Goal: Transaction & Acquisition: Purchase product/service

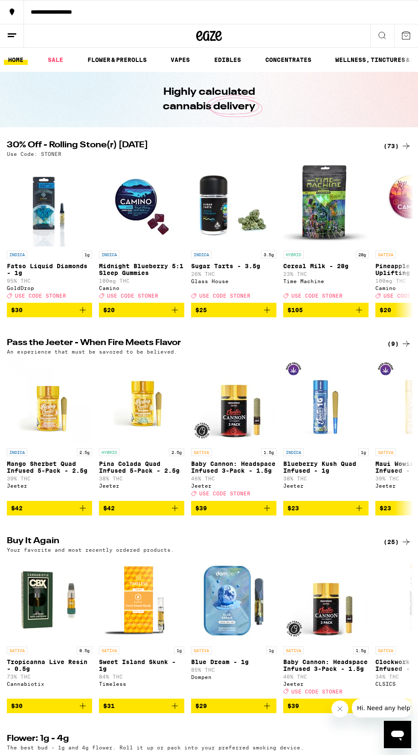
click at [406, 146] on icon at bounding box center [406, 146] width 7 height 6
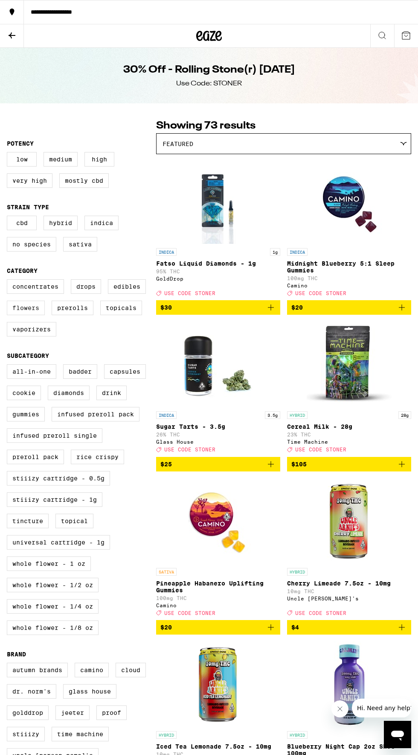
click at [24, 314] on label "Flowers" at bounding box center [26, 307] width 38 height 15
click at [9, 281] on input "Flowers" at bounding box center [9, 280] width 0 height 0
checkbox input "true"
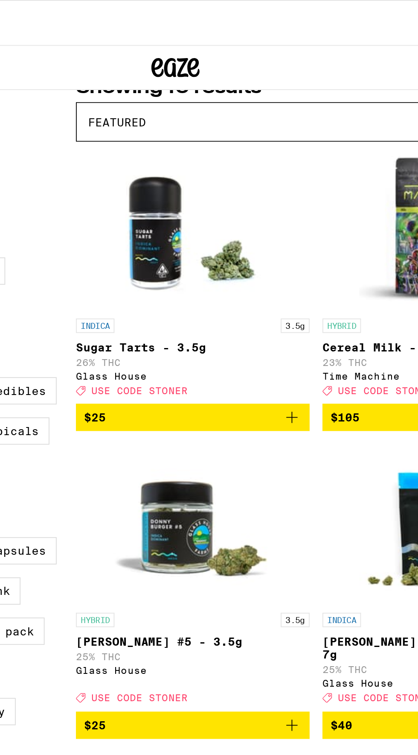
scroll to position [79, 0]
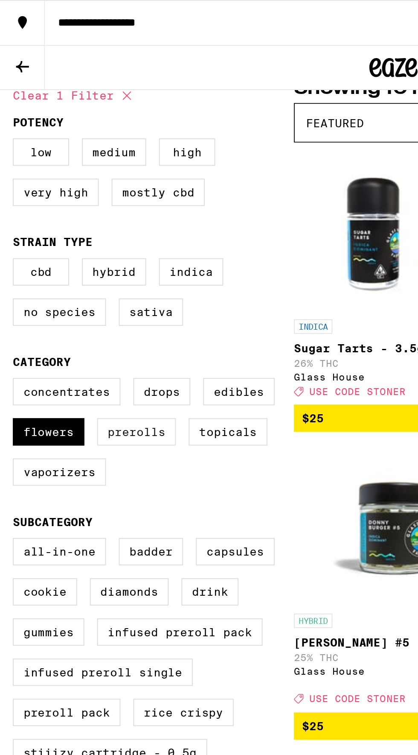
click at [74, 236] on label "Prerolls" at bounding box center [73, 229] width 42 height 15
click at [9, 202] on input "Prerolls" at bounding box center [9, 202] width 0 height 0
checkbox input "true"
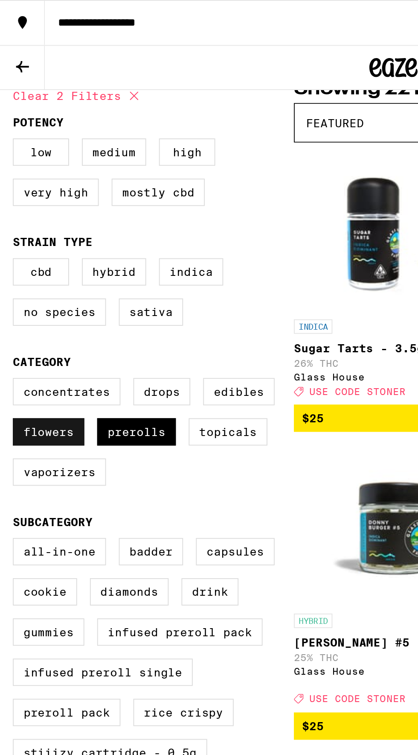
click at [26, 236] on label "Flowers" at bounding box center [26, 229] width 38 height 15
click at [9, 202] on input "Flowers" at bounding box center [9, 202] width 0 height 0
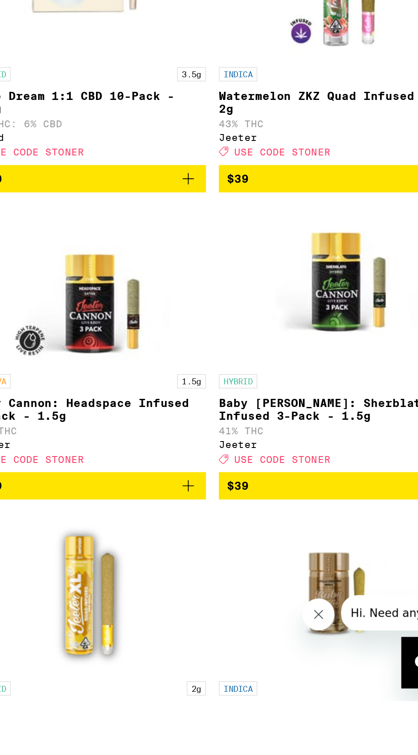
scroll to position [225, 0]
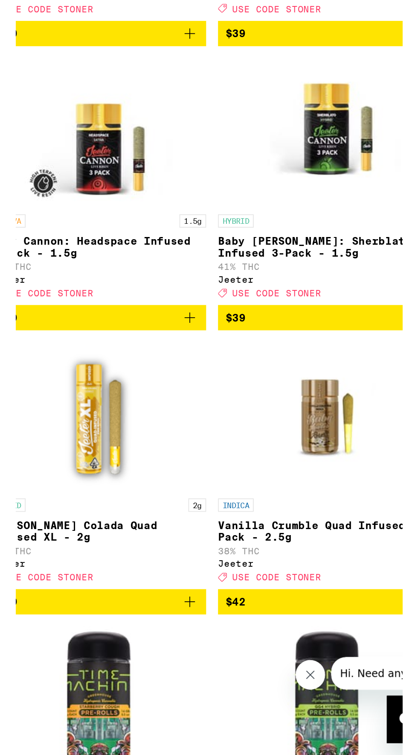
checkbox input "true"
